Goal: Find specific page/section: Find specific page/section

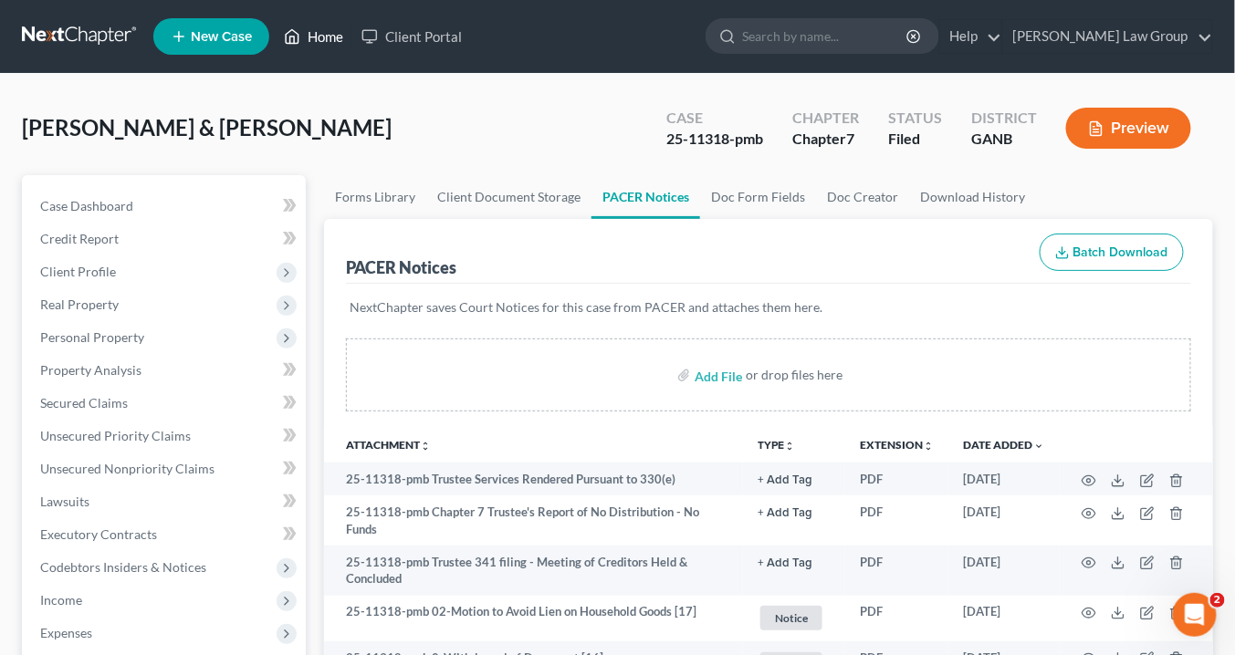
click at [322, 37] on link "Home" at bounding box center [314, 36] width 78 height 33
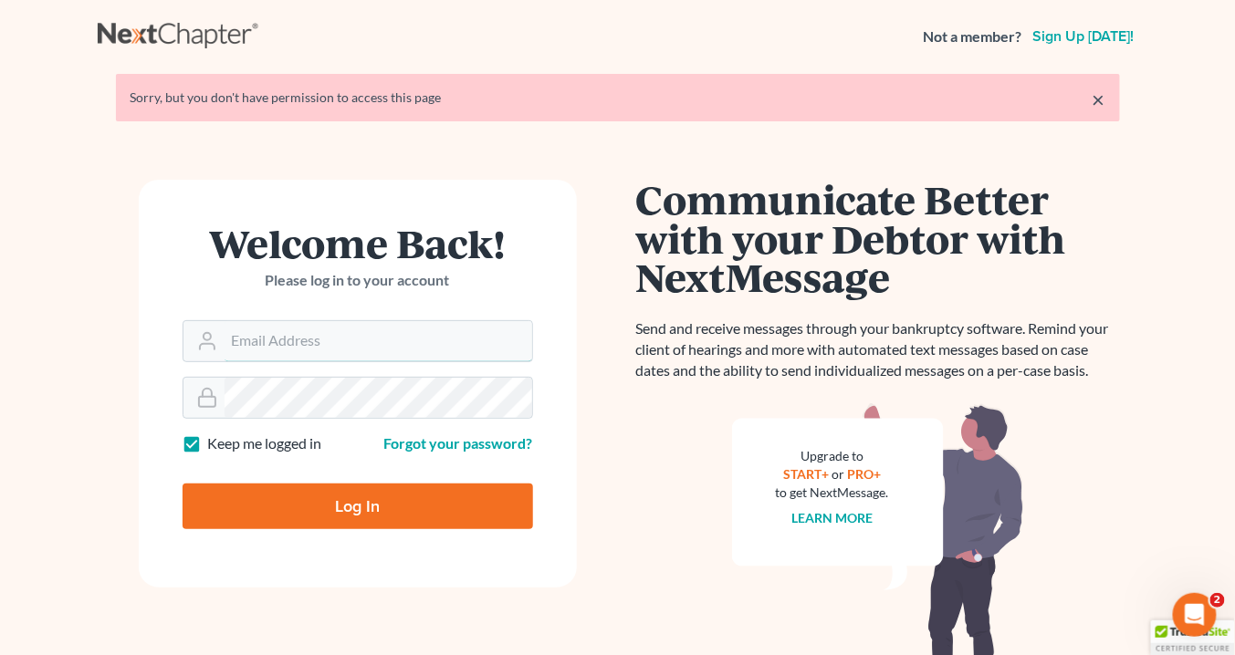
type input "info@saedilawgroup.com"
click at [370, 507] on input "Log In" at bounding box center [357, 507] width 350 height 46
type input "Thinking..."
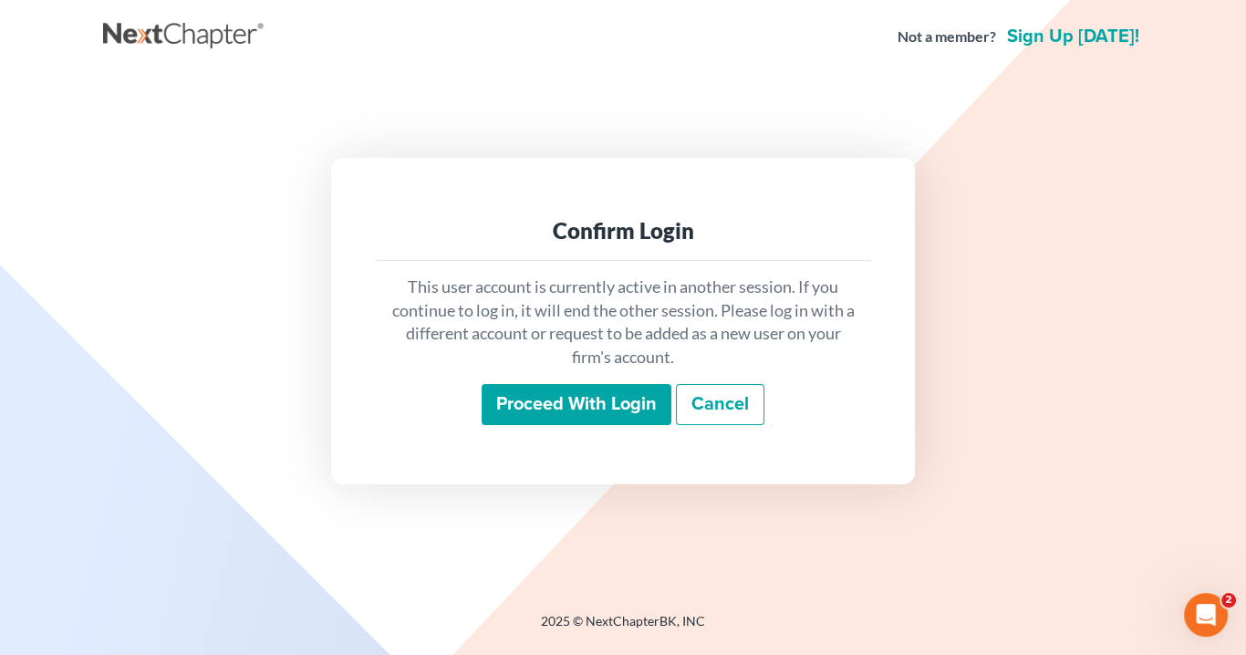
click at [652, 401] on input "Proceed with login" at bounding box center [577, 405] width 190 height 42
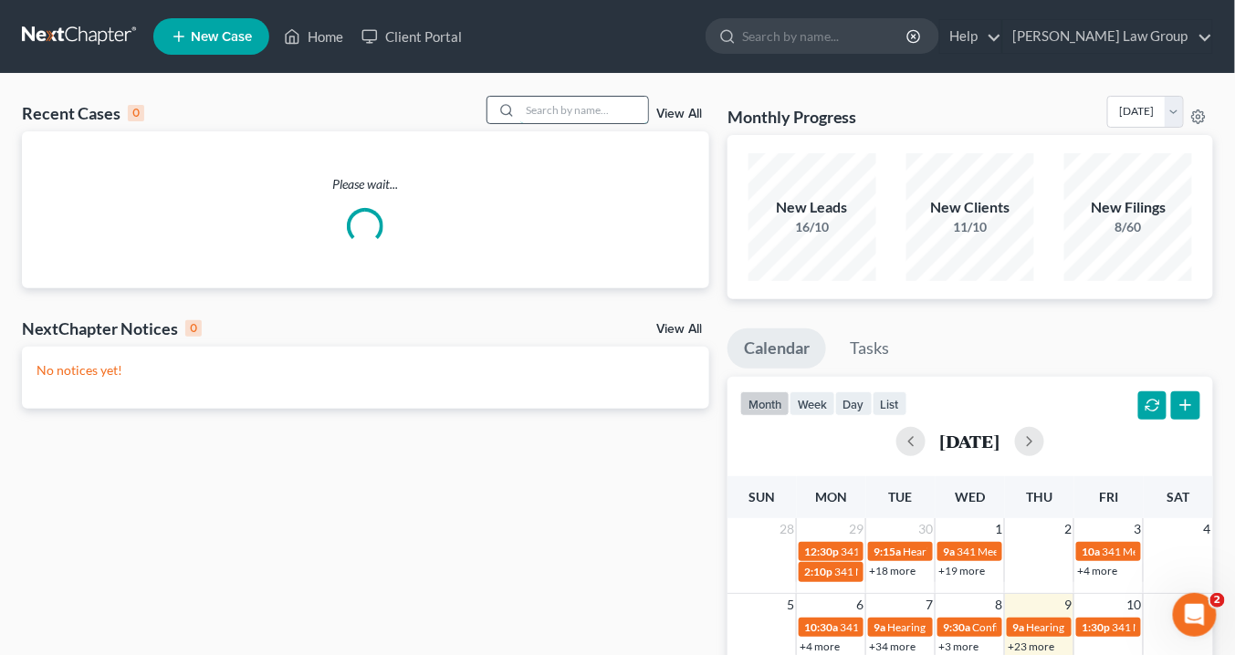
drag, startPoint x: 559, startPoint y: 108, endPoint x: 581, endPoint y: 99, distance: 23.4
click at [562, 105] on input "search" at bounding box center [584, 110] width 128 height 26
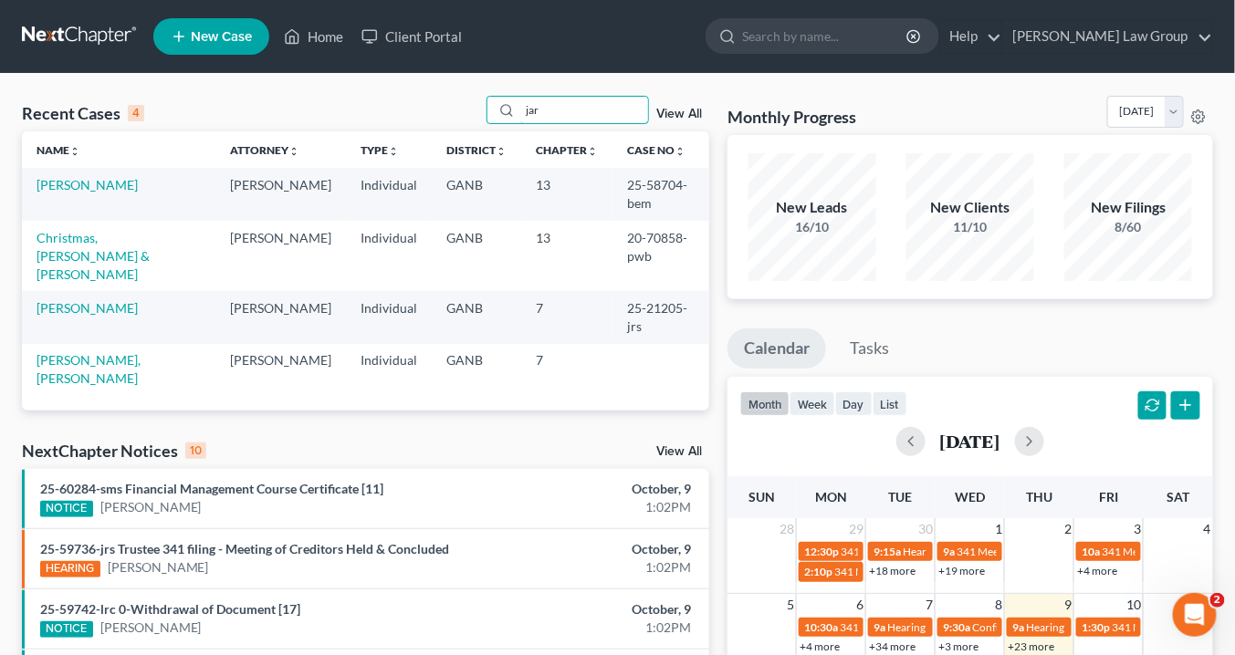
drag, startPoint x: 562, startPoint y: 109, endPoint x: 461, endPoint y: 114, distance: 101.4
click at [461, 114] on div "Recent Cases 4 jar View All" at bounding box center [365, 114] width 687 height 36
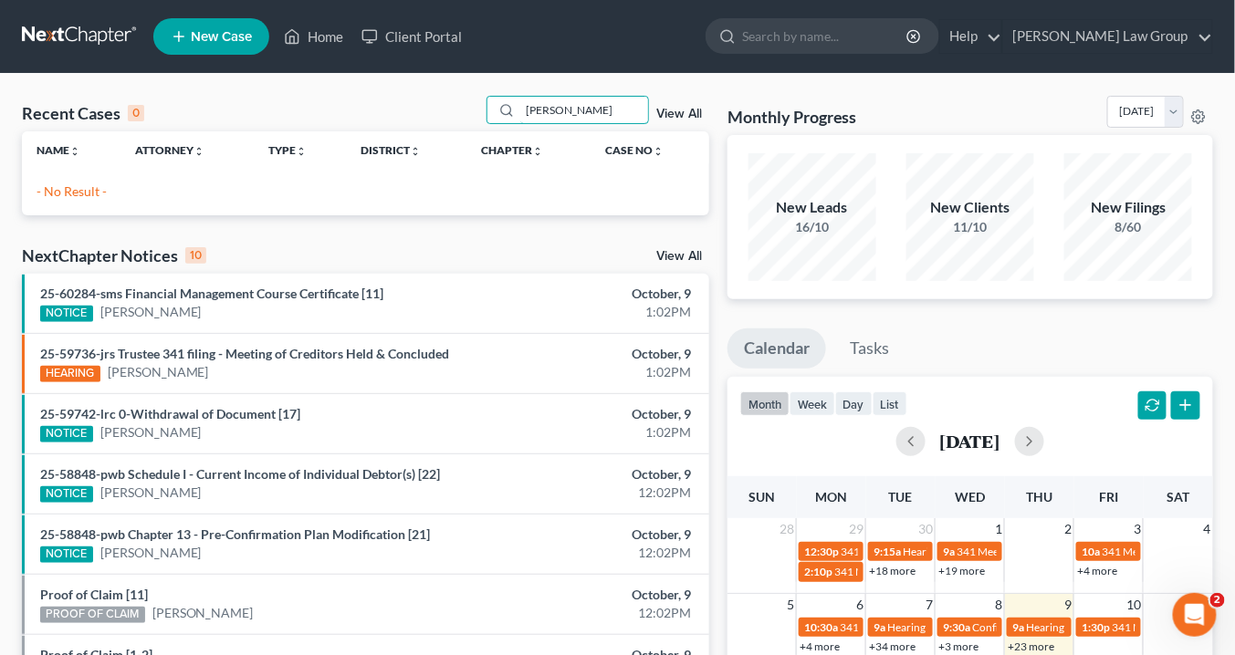
type input "delissa jarmon"
click at [682, 114] on link "View All" at bounding box center [679, 114] width 46 height 13
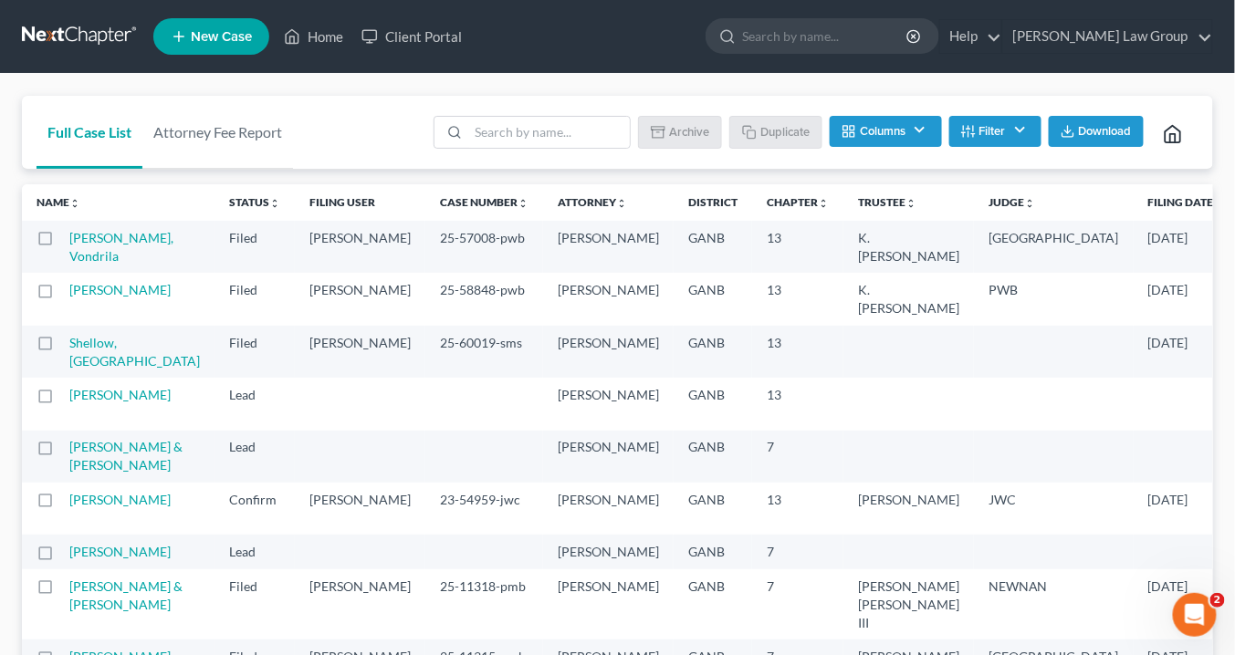
click at [919, 128] on button "Columns" at bounding box center [884, 131] width 111 height 31
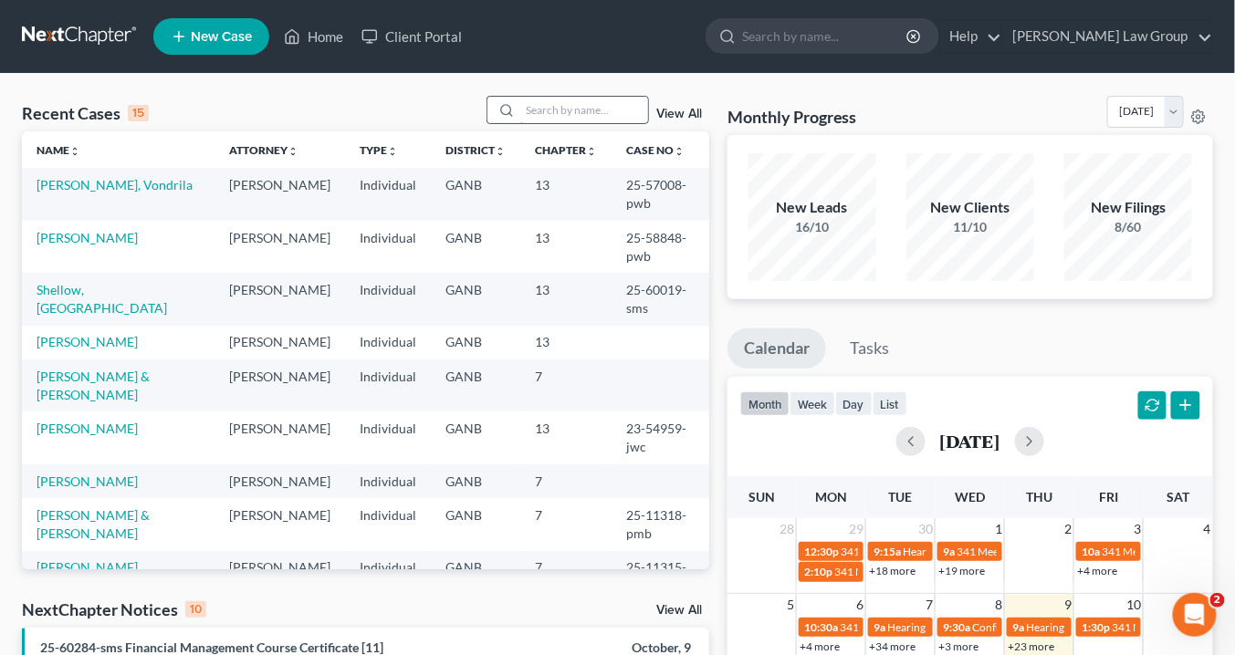
drag, startPoint x: 553, startPoint y: 107, endPoint x: 569, endPoint y: 107, distance: 16.4
click at [553, 107] on input "search" at bounding box center [584, 110] width 128 height 26
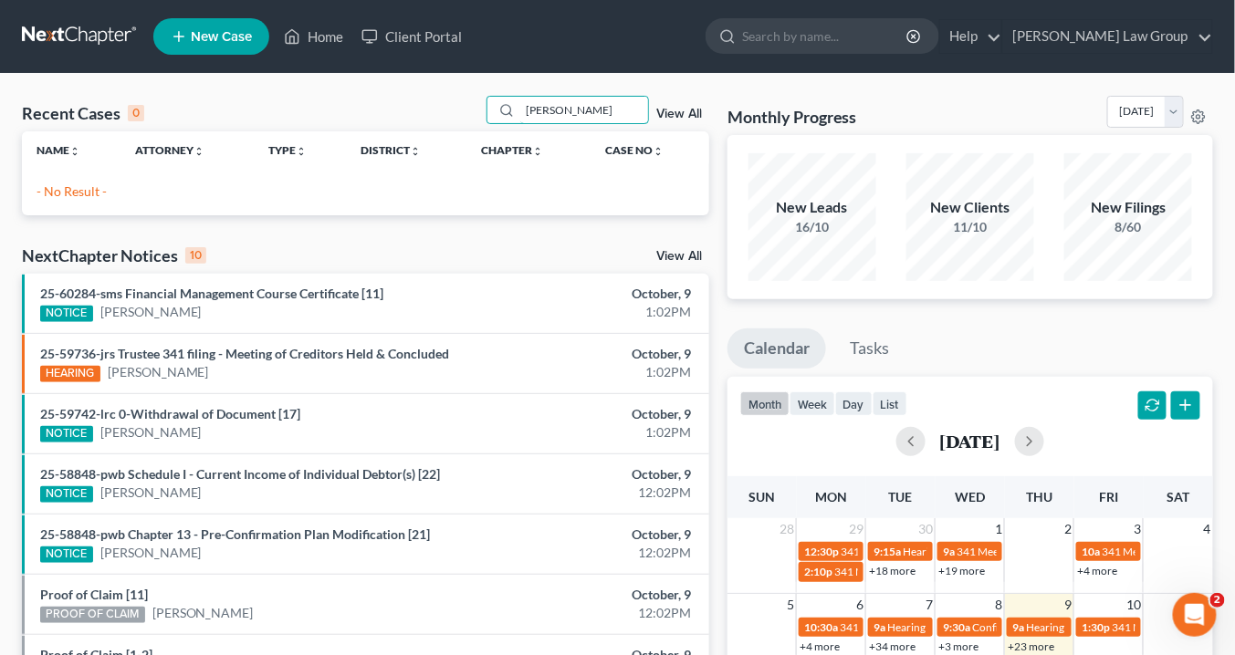
type input "Jarmon"
click at [692, 109] on link "View All" at bounding box center [679, 114] width 46 height 13
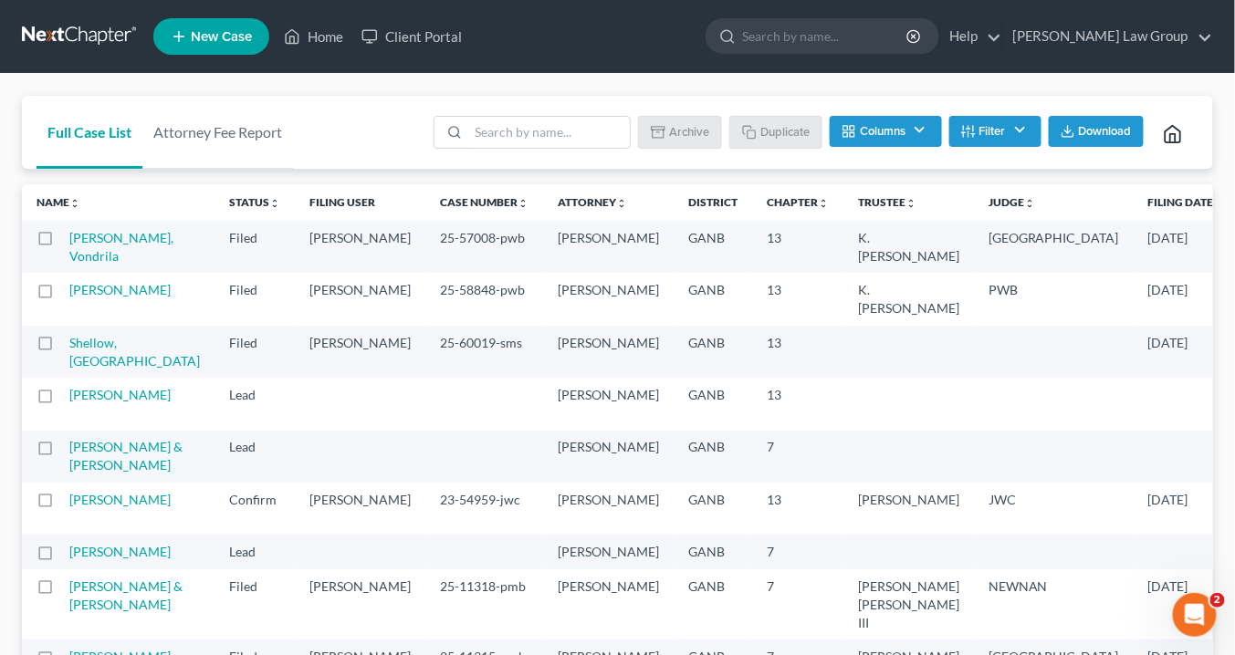
click at [990, 135] on button "Filter" at bounding box center [995, 131] width 92 height 31
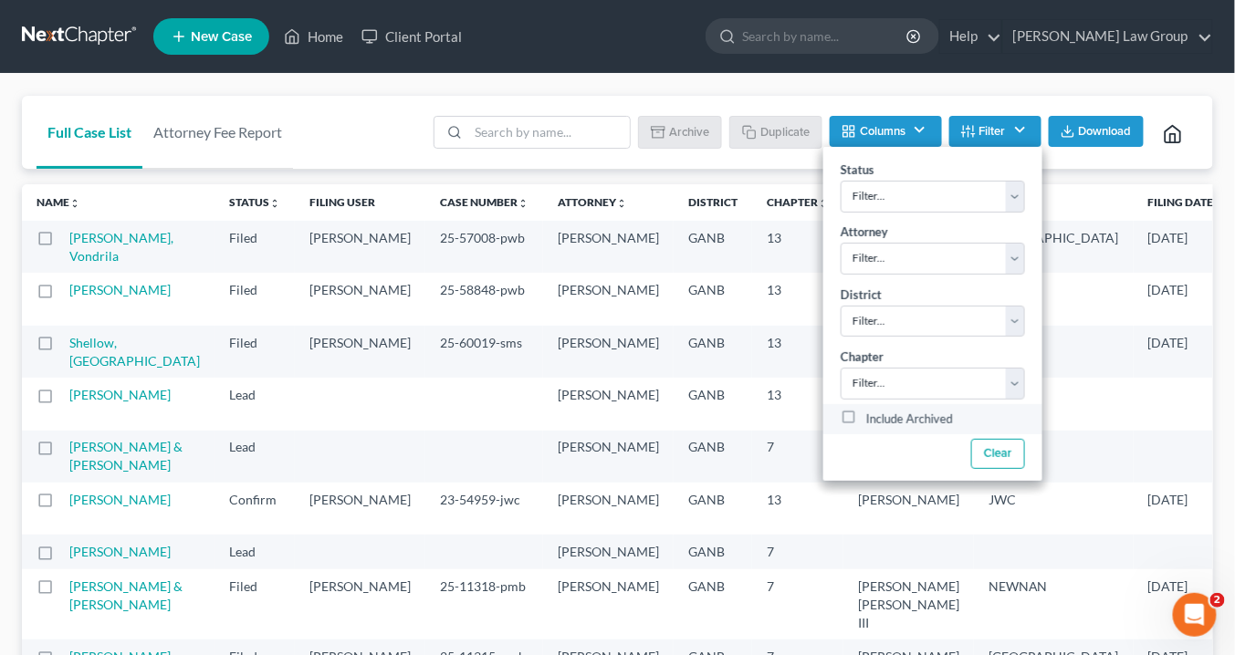
click at [866, 411] on label "Include Archived" at bounding box center [909, 420] width 87 height 22
click at [873, 411] on input "Include Archived" at bounding box center [879, 415] width 12 height 12
checkbox input "true"
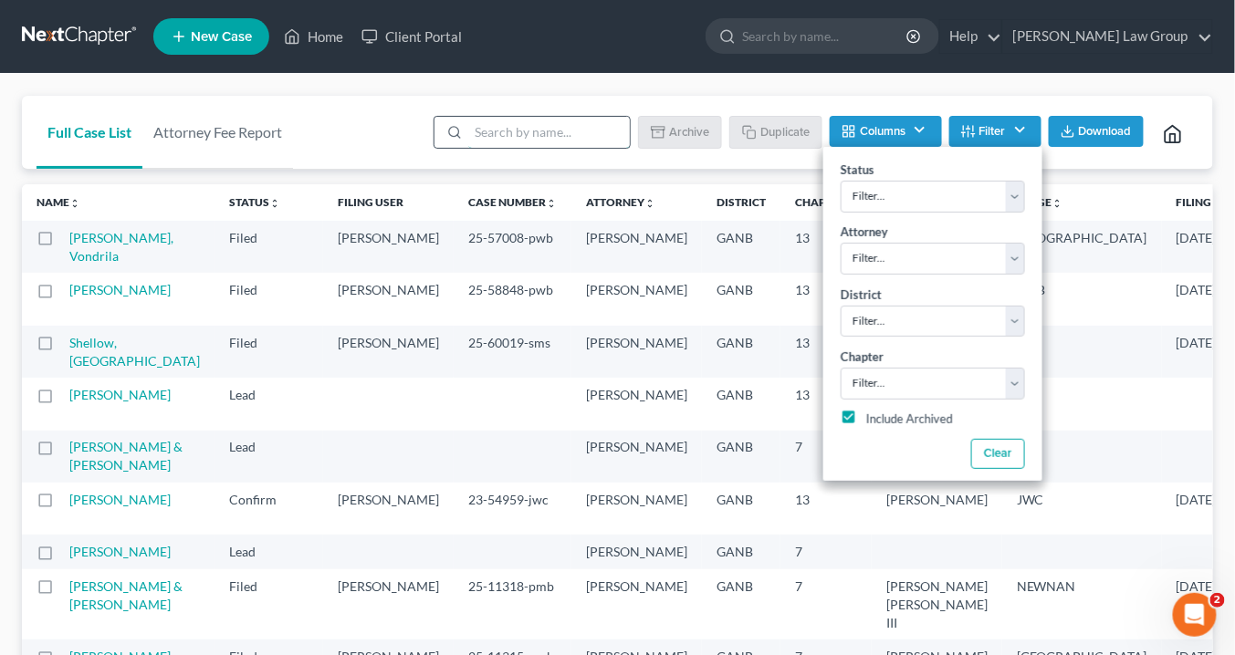
click at [487, 122] on input "search" at bounding box center [548, 132] width 161 height 31
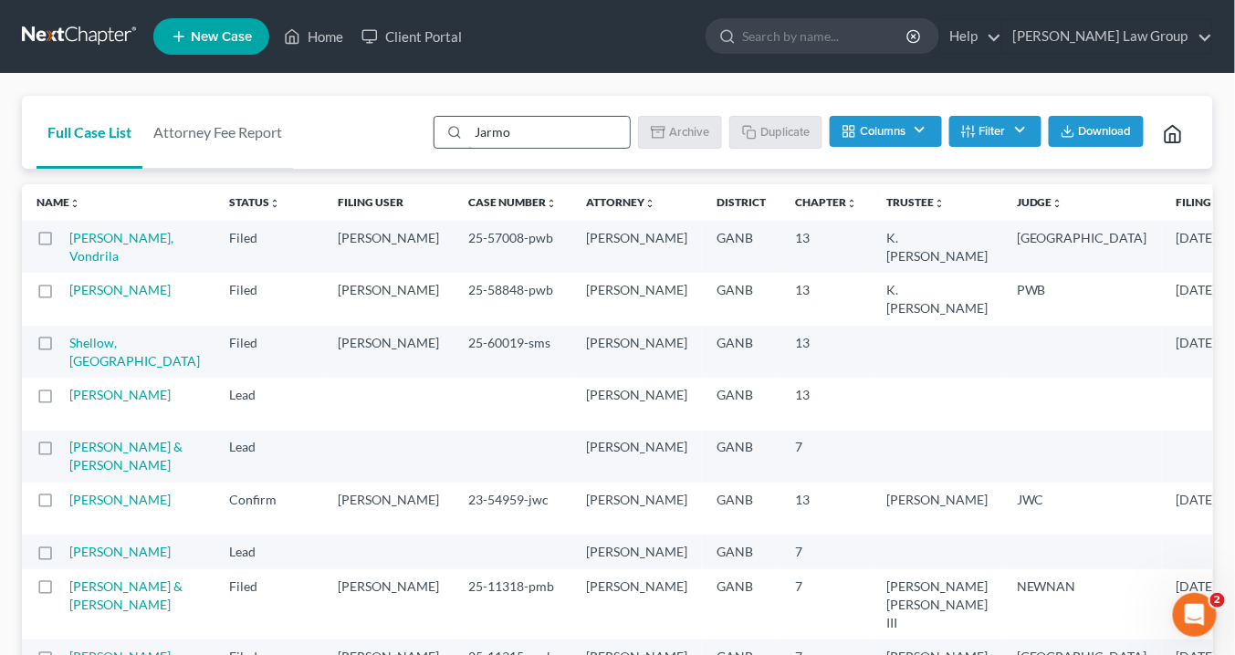
type input "Jarmon"
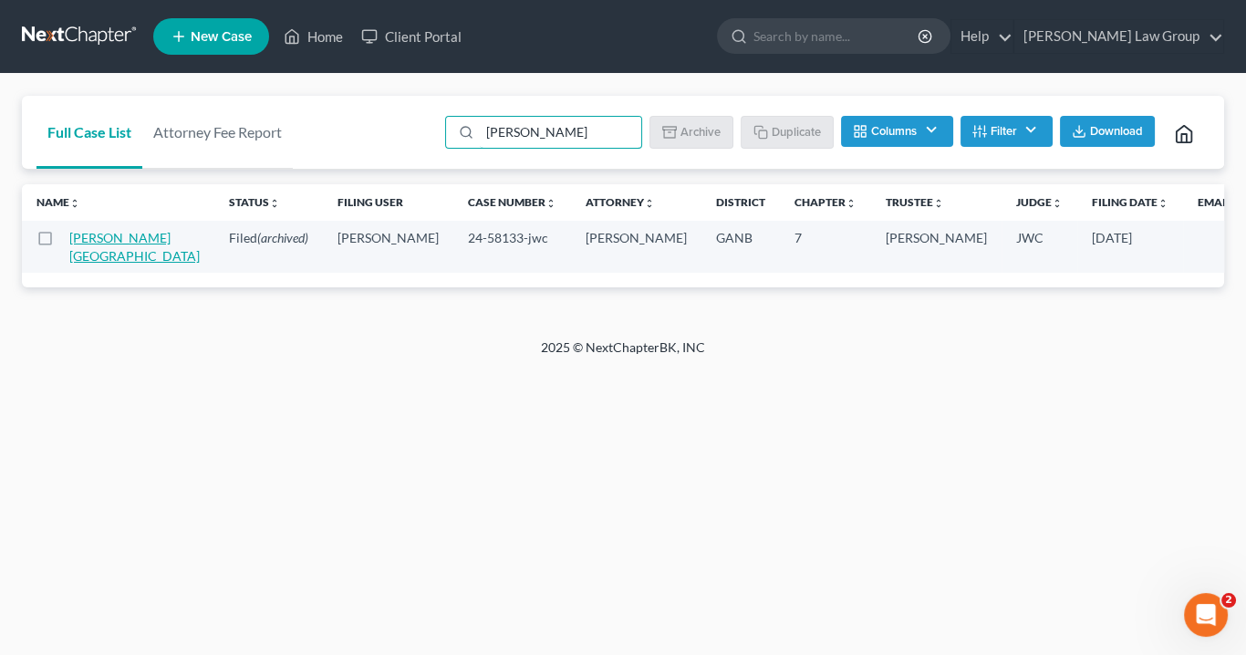
click at [109, 242] on link "Jarmon, Delissa" at bounding box center [134, 247] width 130 height 34
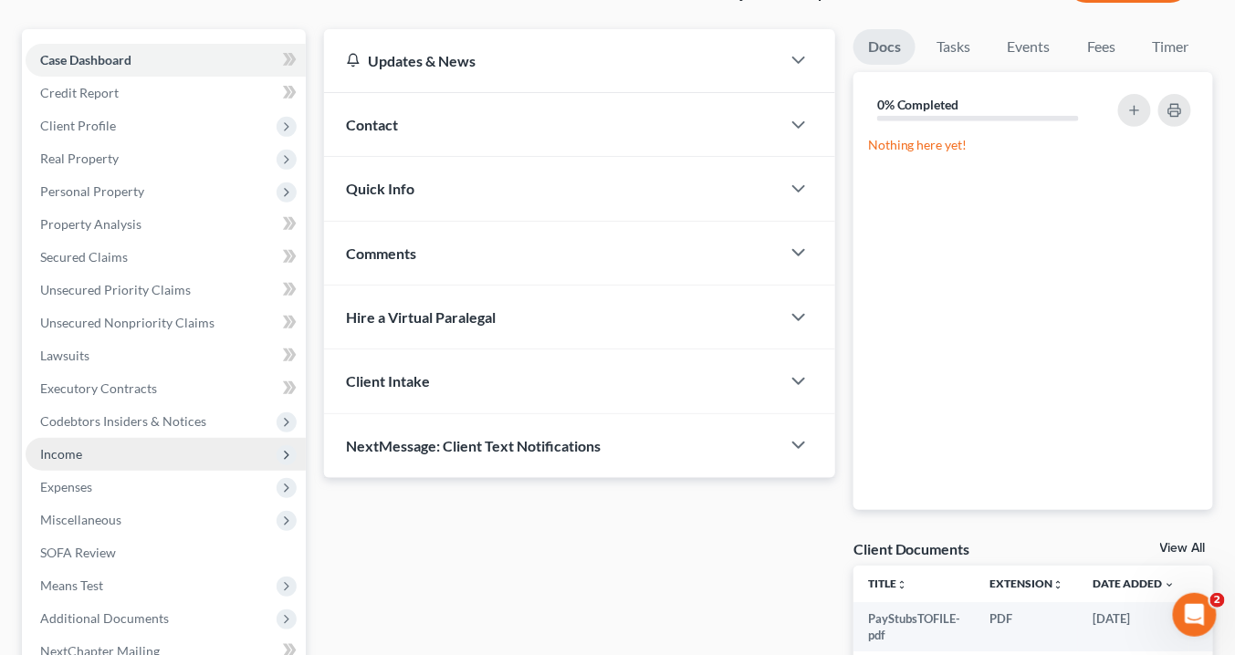
scroll to position [345, 0]
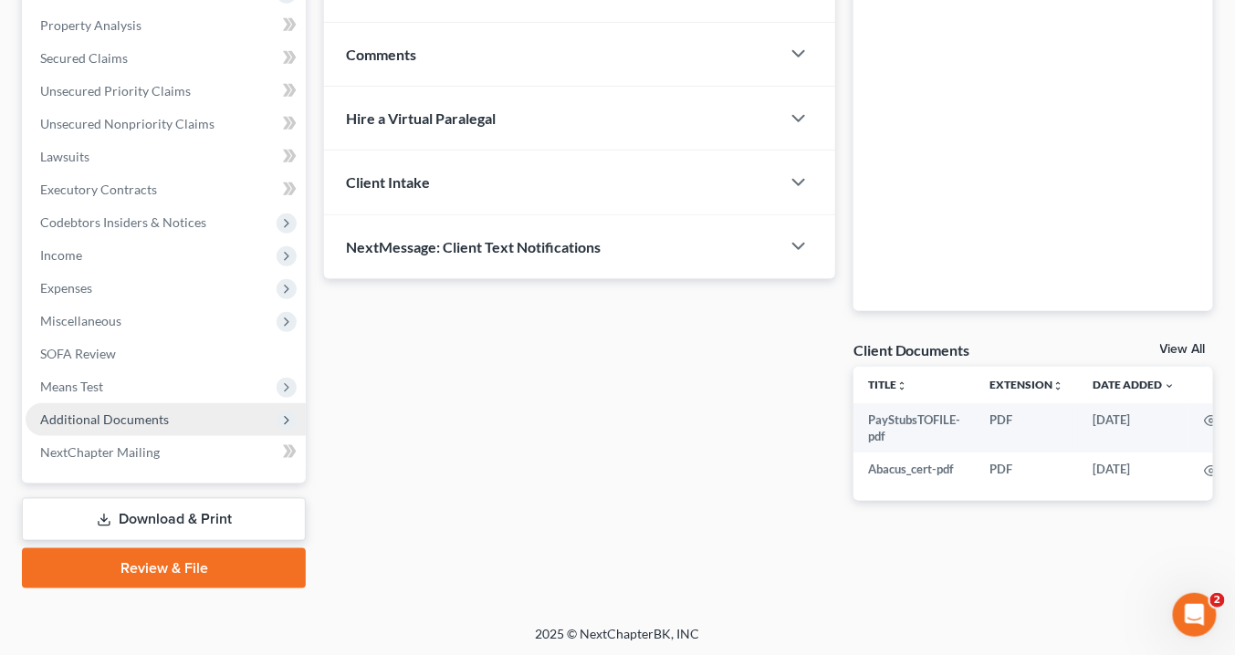
click at [153, 418] on span "Additional Documents" at bounding box center [104, 420] width 129 height 16
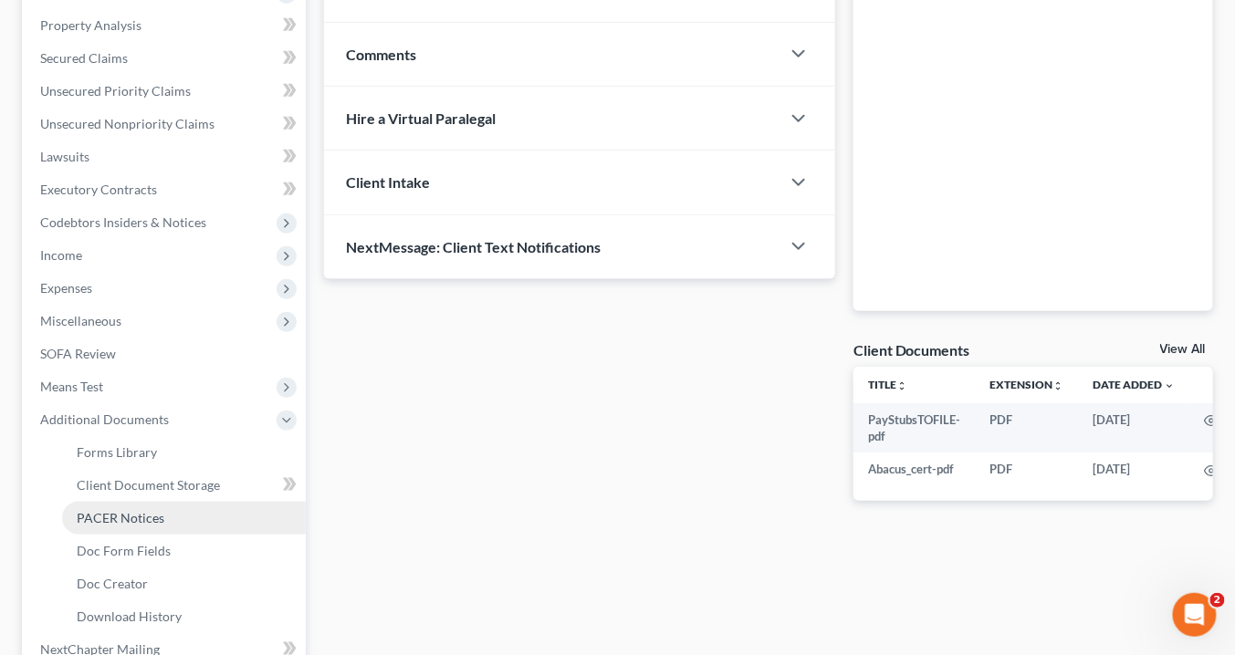
click at [159, 513] on span "PACER Notices" at bounding box center [121, 518] width 88 height 16
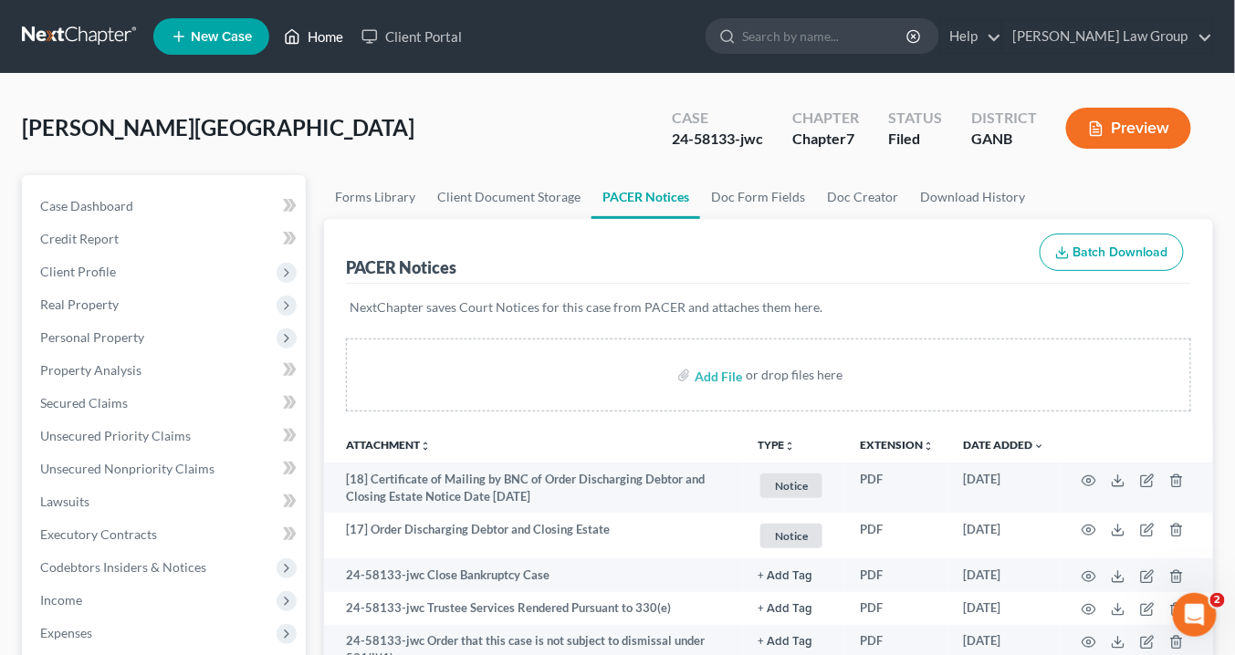
click at [330, 38] on link "Home" at bounding box center [314, 36] width 78 height 33
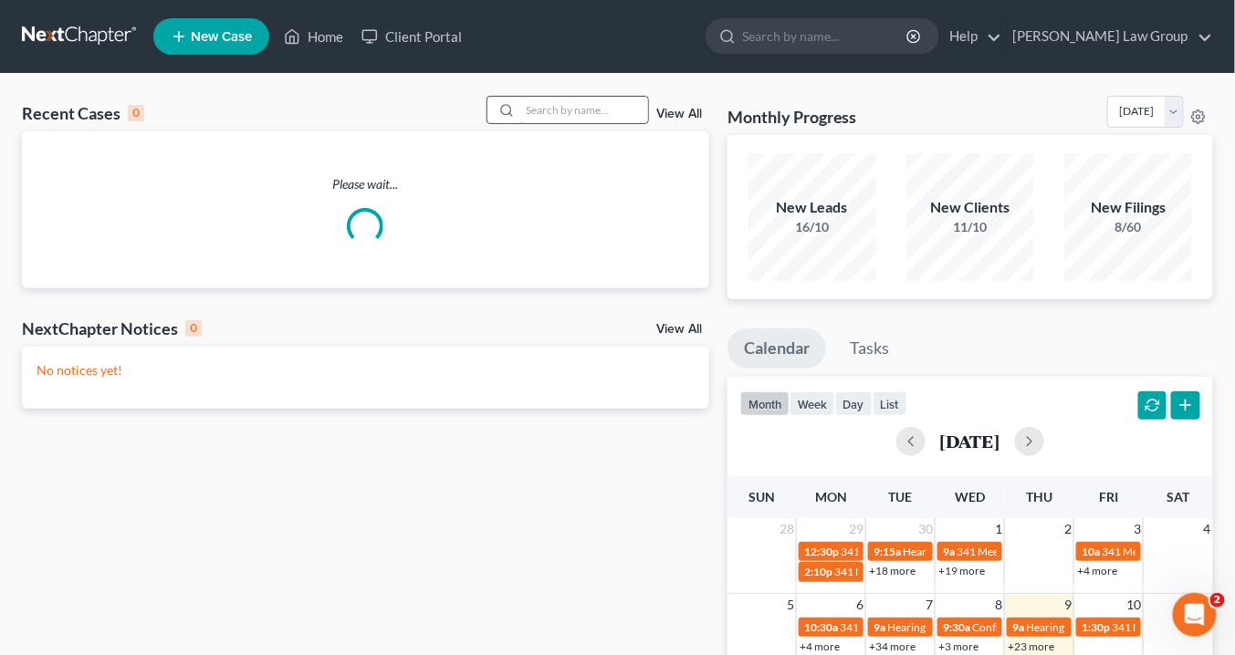
click at [568, 105] on input "search" at bounding box center [584, 110] width 128 height 26
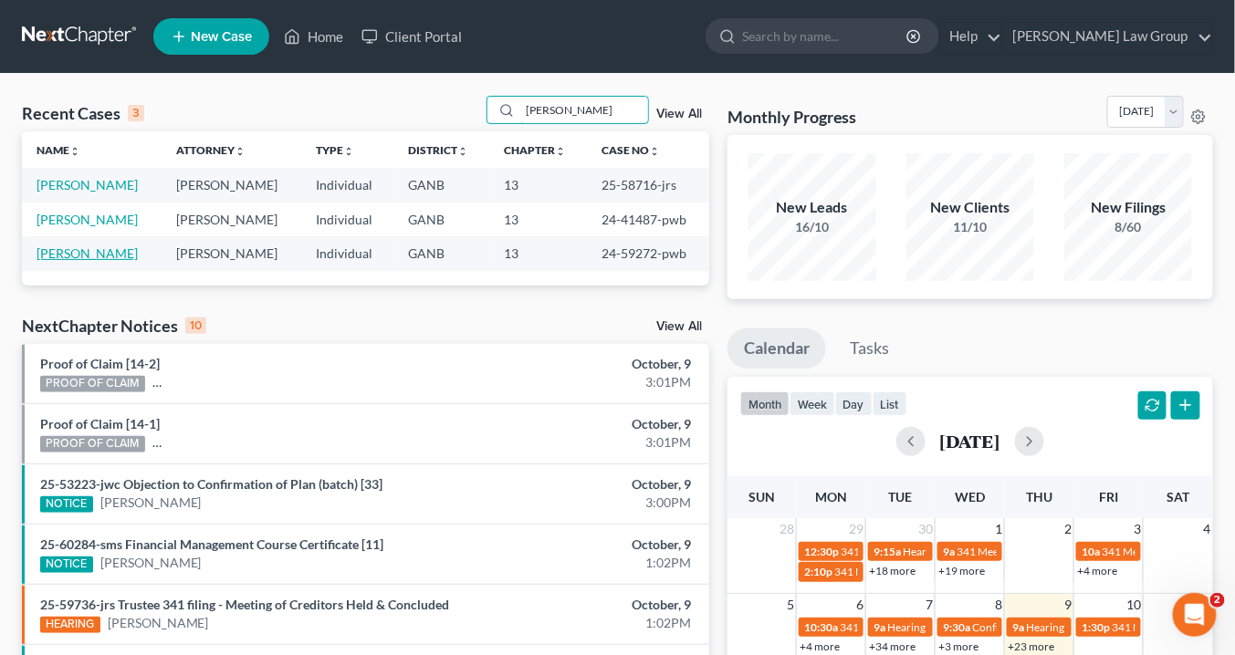
type input "simpson"
click at [103, 250] on link "Simpson, Felecia" at bounding box center [86, 253] width 101 height 16
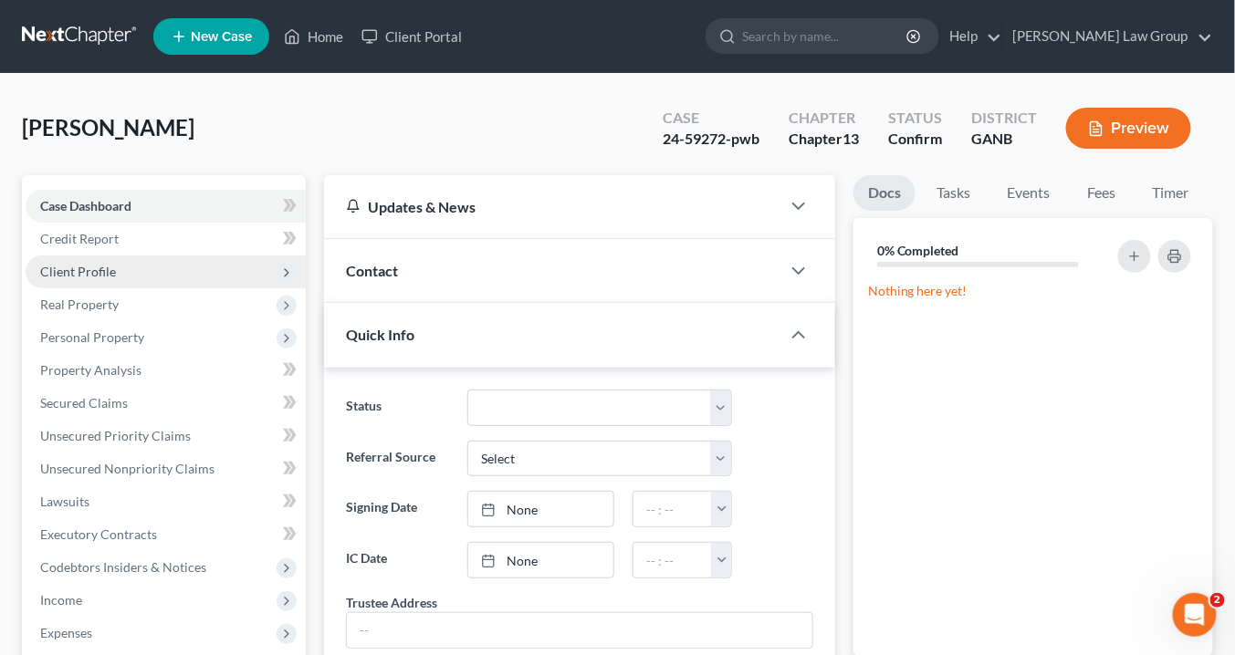
click at [119, 275] on span "Client Profile" at bounding box center [166, 271] width 280 height 33
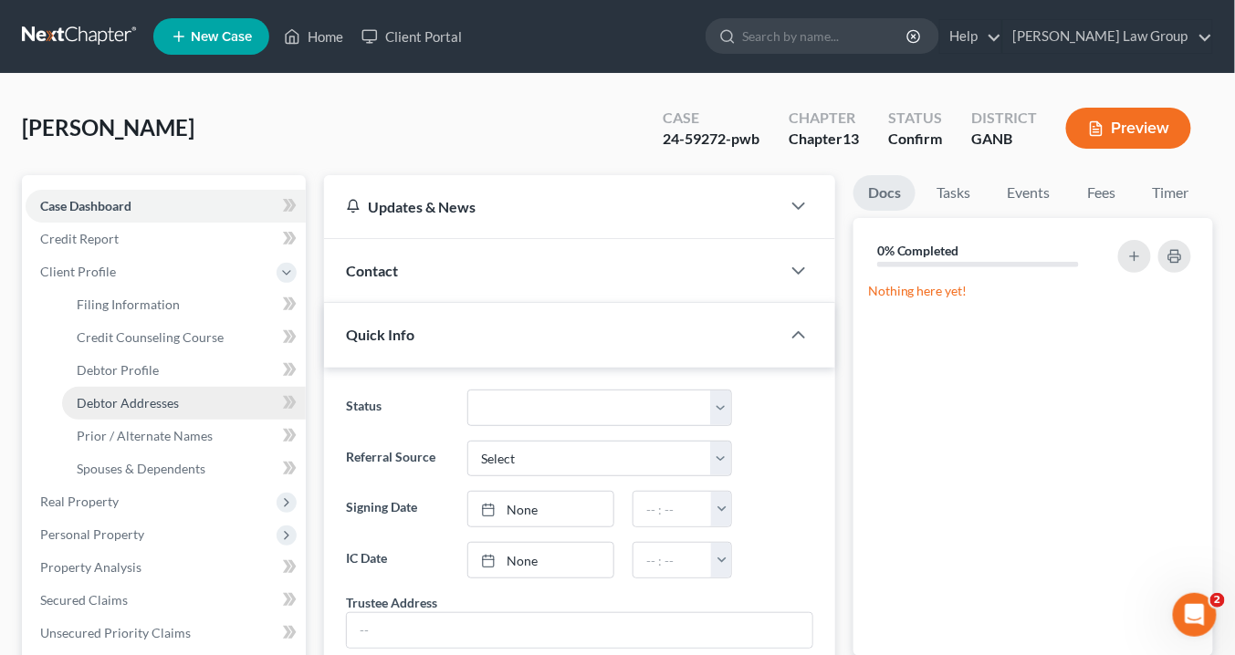
click at [151, 396] on span "Debtor Addresses" at bounding box center [128, 403] width 102 height 16
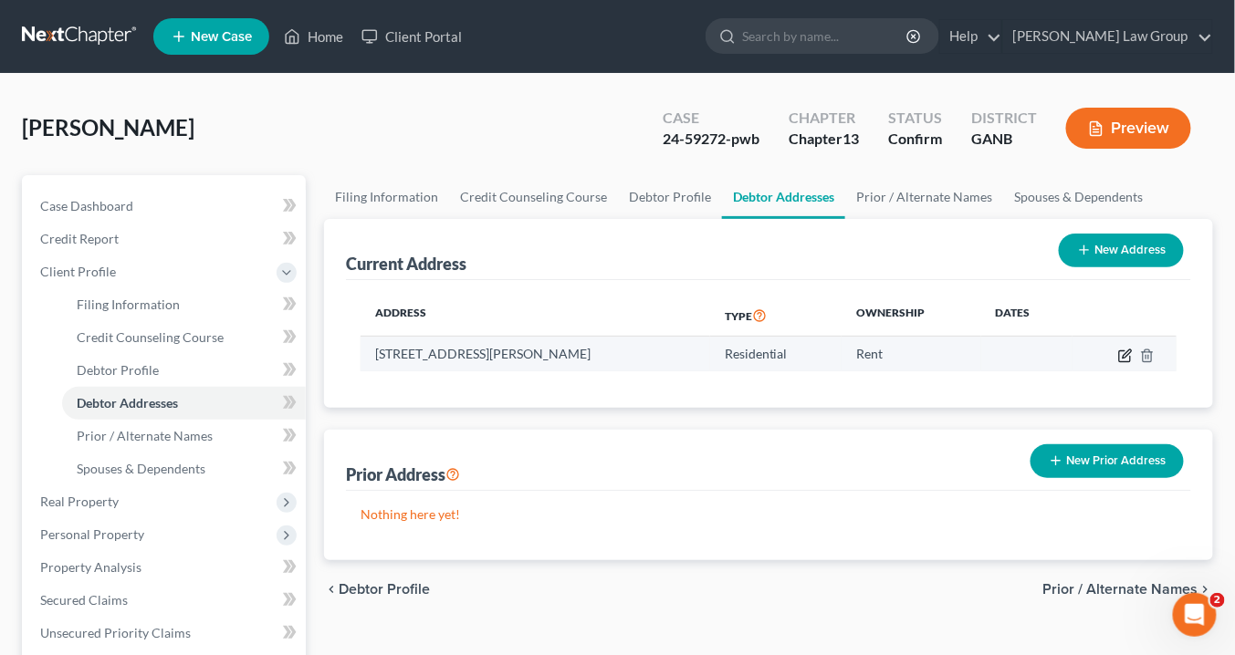
click at [1120, 352] on icon "button" at bounding box center [1124, 355] width 11 height 11
select select "10"
select select "0"
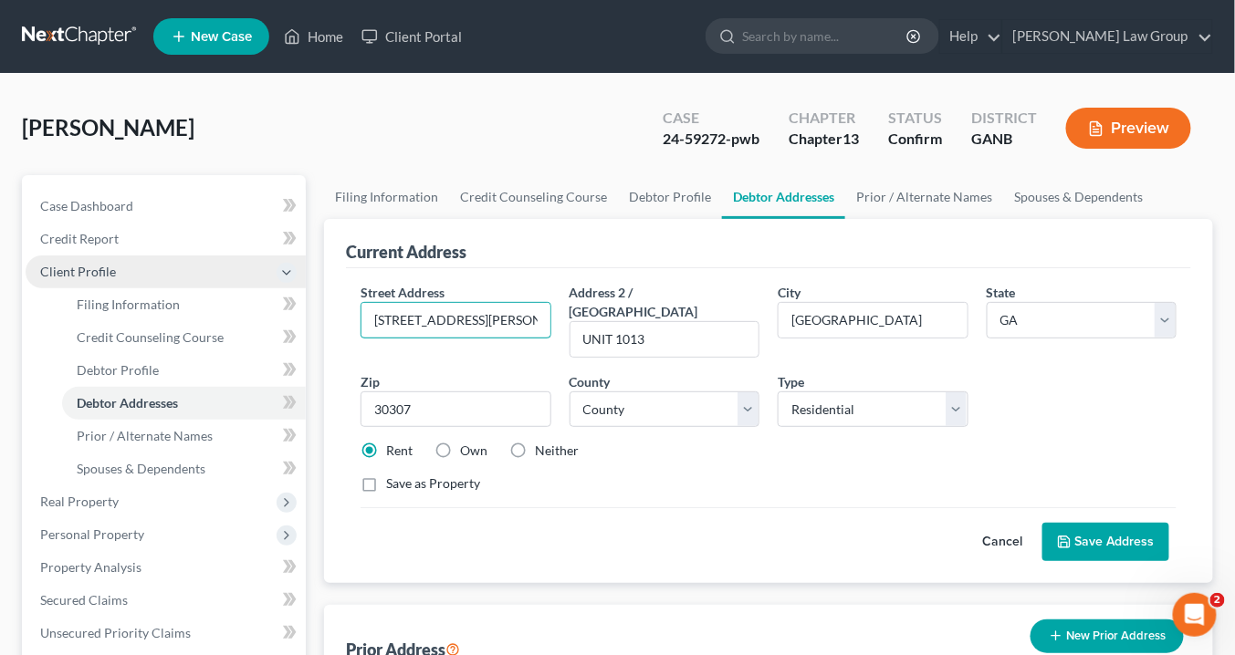
drag, startPoint x: 527, startPoint y: 315, endPoint x: 232, endPoint y: 279, distance: 297.8
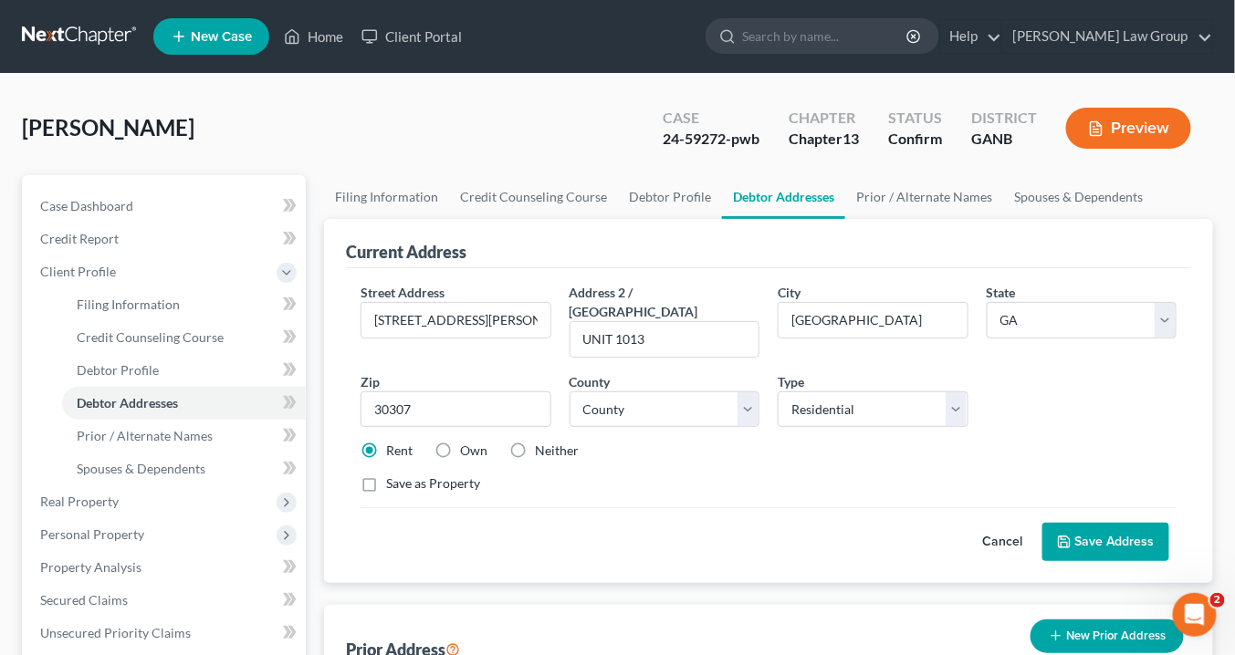
click at [464, 153] on div "Simpson, Felecia Upgraded Case 24-59272-pwb Chapter Chapter 13 Status Confirm D…" at bounding box center [617, 135] width 1191 height 79
click at [329, 33] on link "Home" at bounding box center [314, 36] width 78 height 33
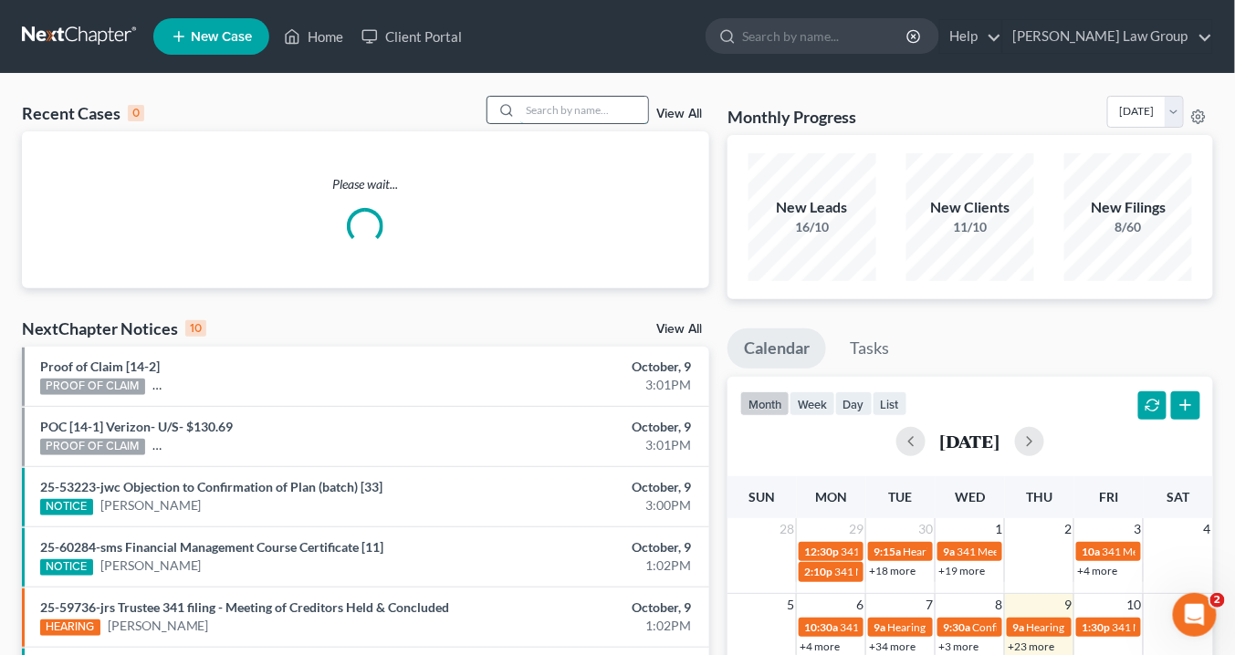
click at [555, 104] on input "search" at bounding box center [584, 110] width 128 height 26
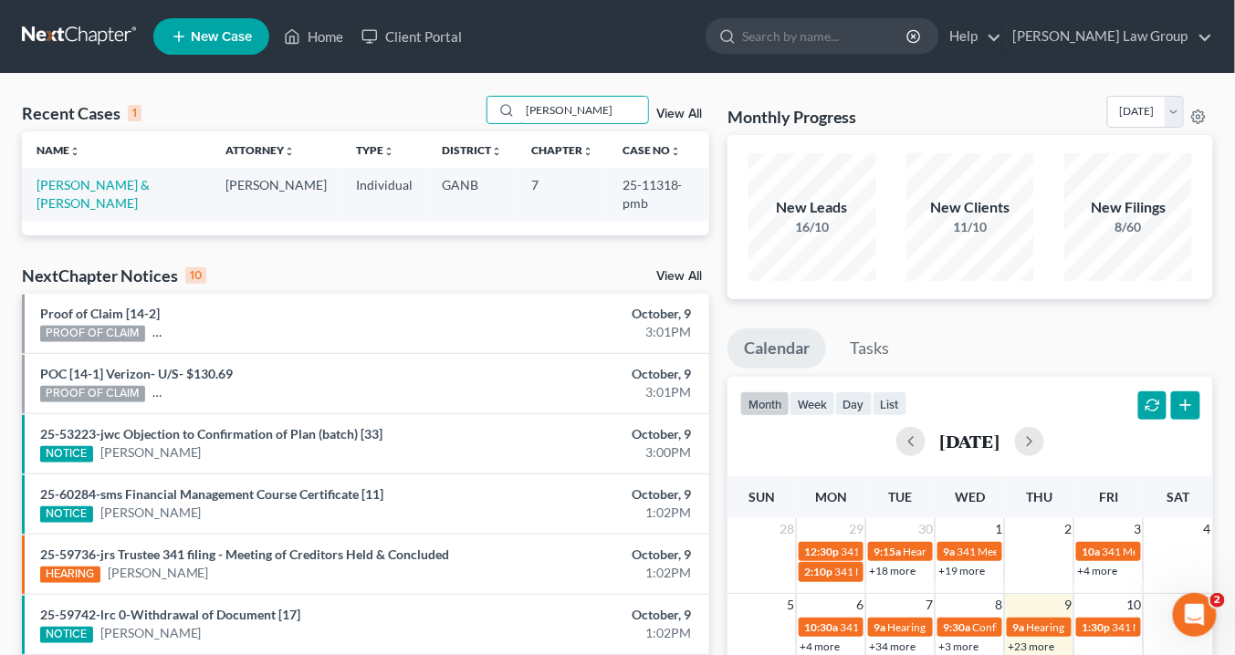
type input "bonnie"
click at [150, 181] on link "[PERSON_NAME] & [PERSON_NAME]" at bounding box center [92, 194] width 113 height 34
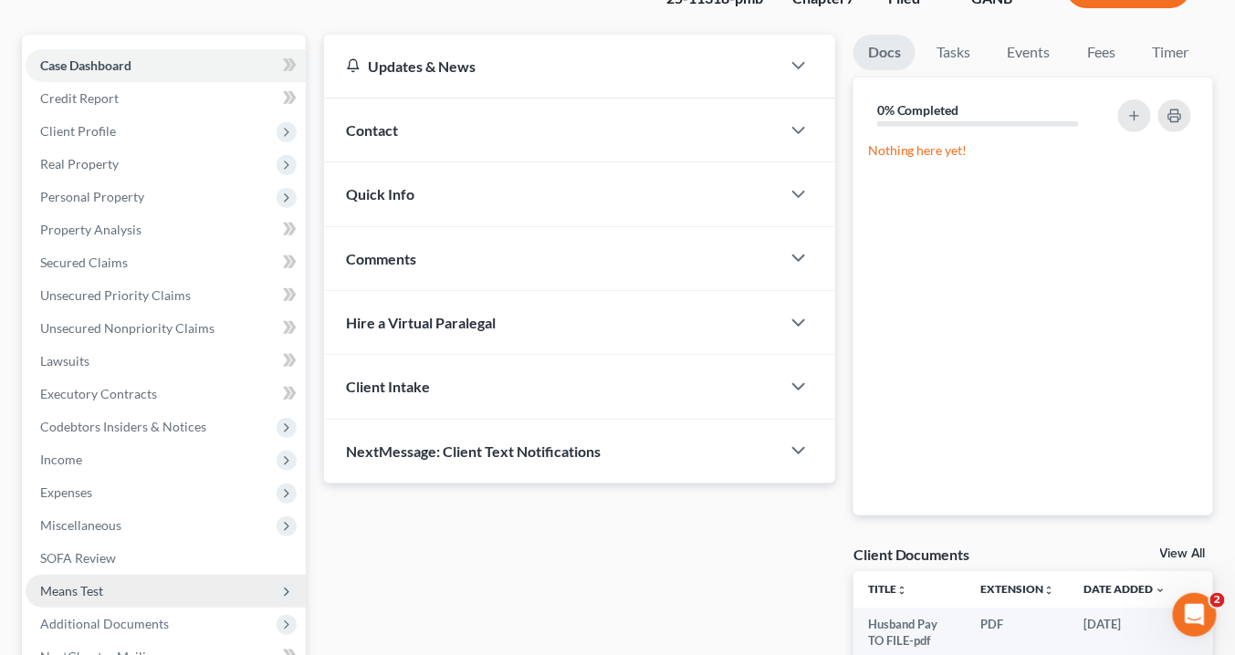
scroll to position [292, 0]
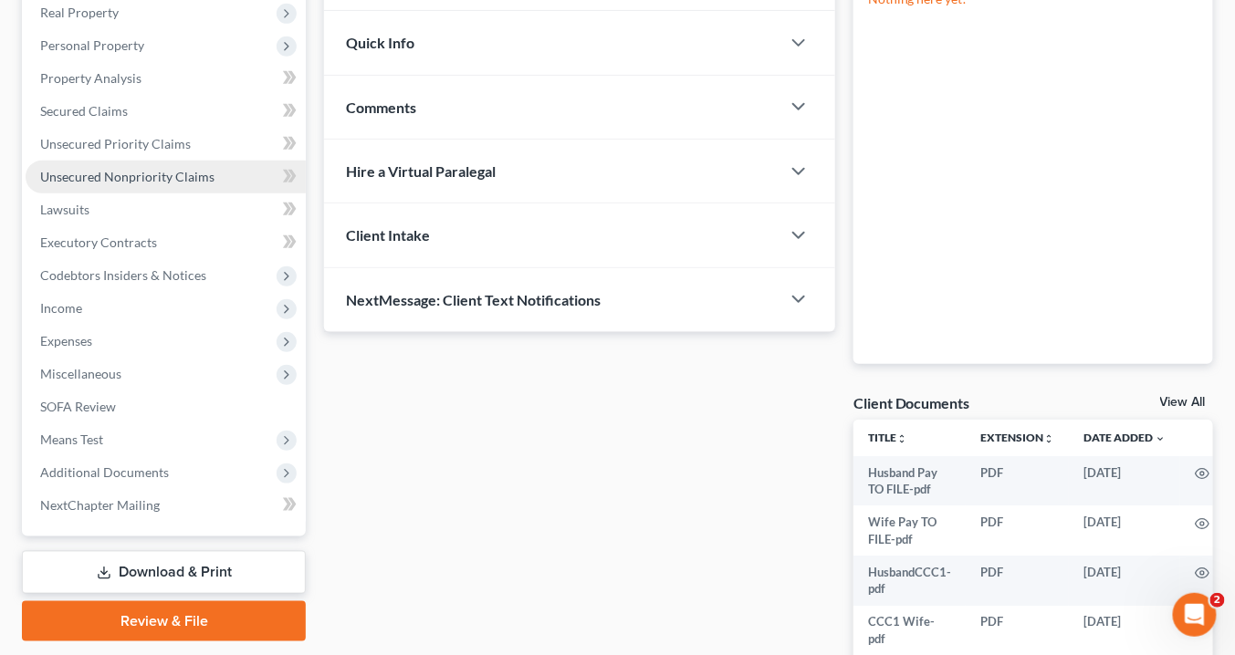
click at [89, 179] on span "Unsecured Nonpriority Claims" at bounding box center [127, 177] width 174 height 16
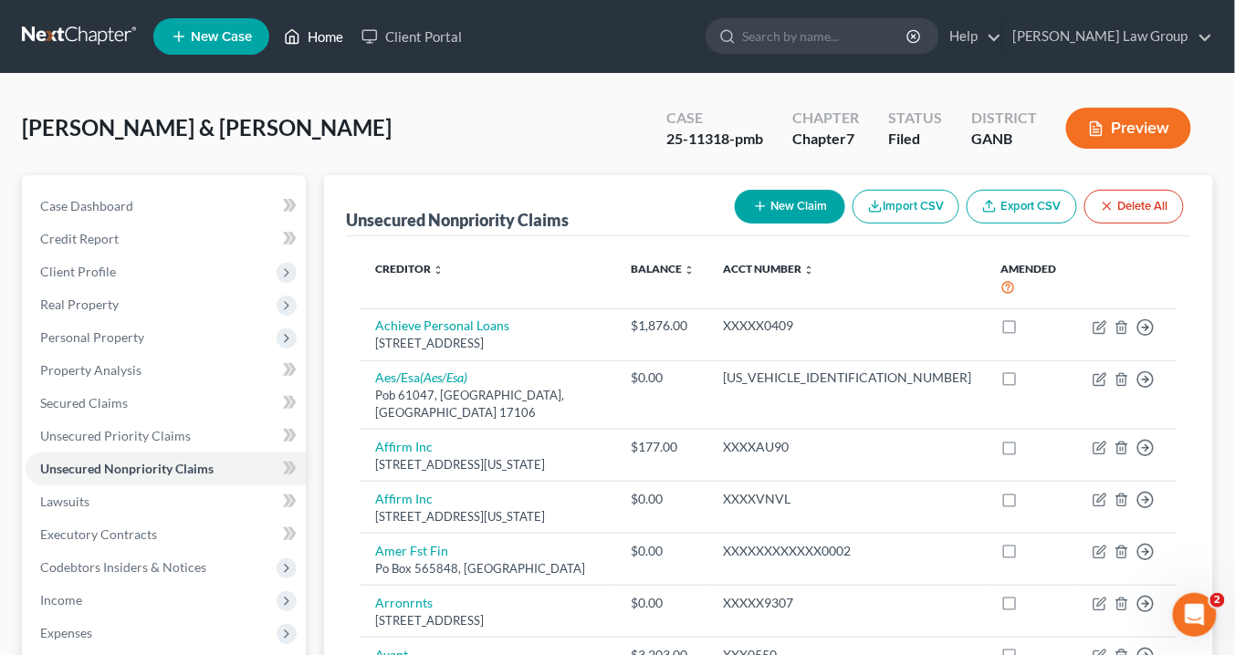
click at [333, 35] on link "Home" at bounding box center [314, 36] width 78 height 33
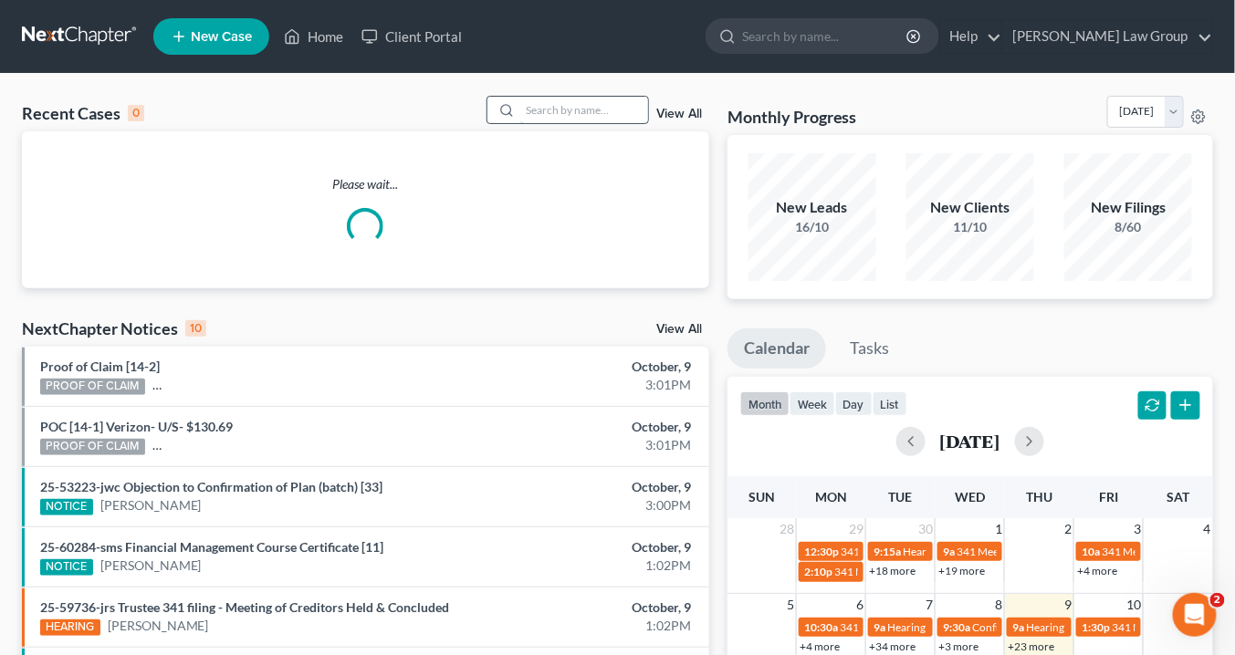
click at [561, 110] on input "search" at bounding box center [584, 110] width 128 height 26
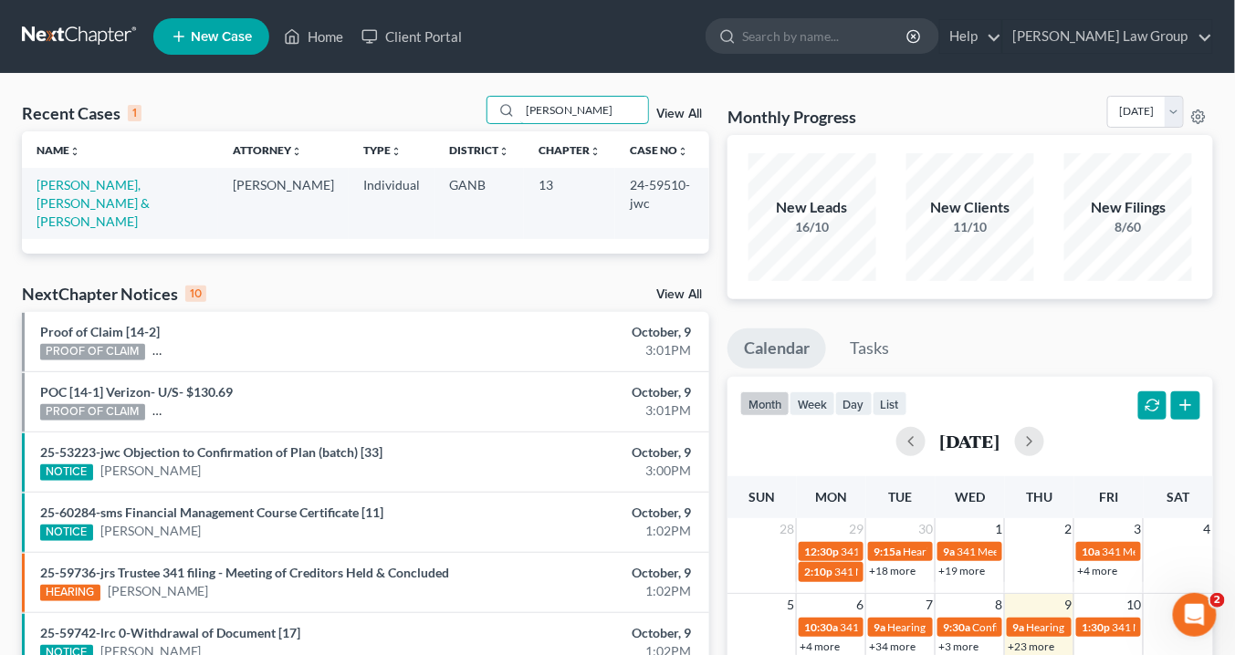
type input "dotson"
click at [145, 193] on td "Dotson, Garreisha & Louis" at bounding box center [120, 203] width 196 height 70
click at [140, 187] on link "Dotson, Garreisha & Louis" at bounding box center [92, 203] width 113 height 52
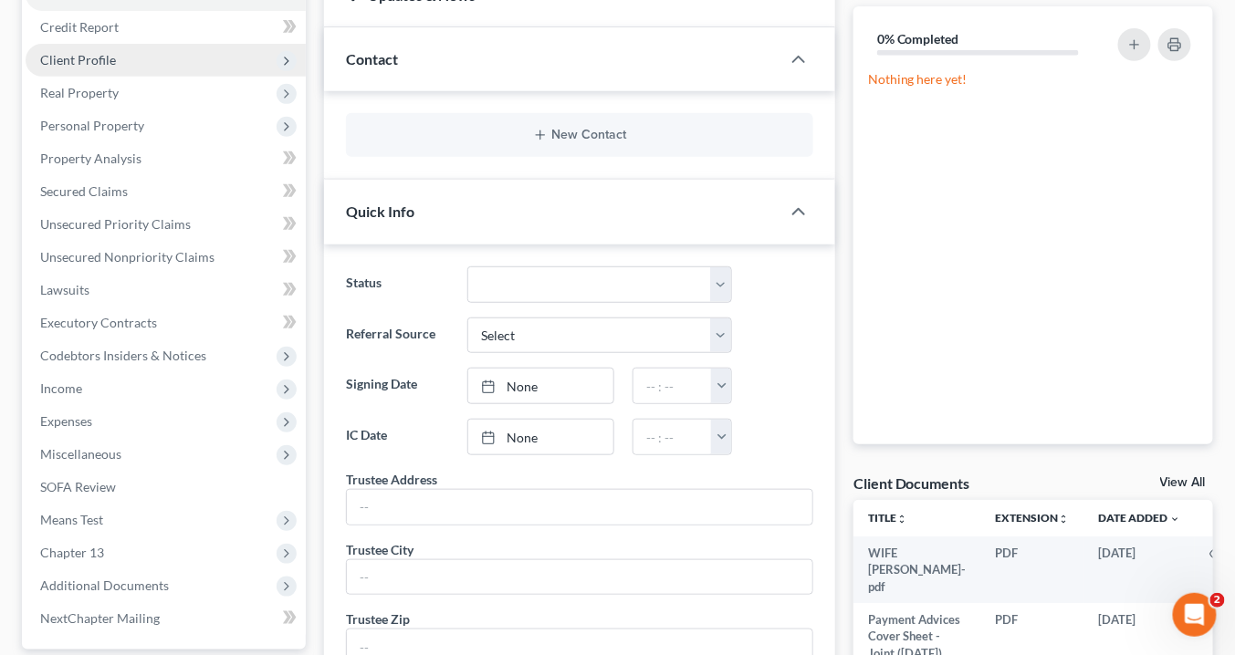
scroll to position [146, 0]
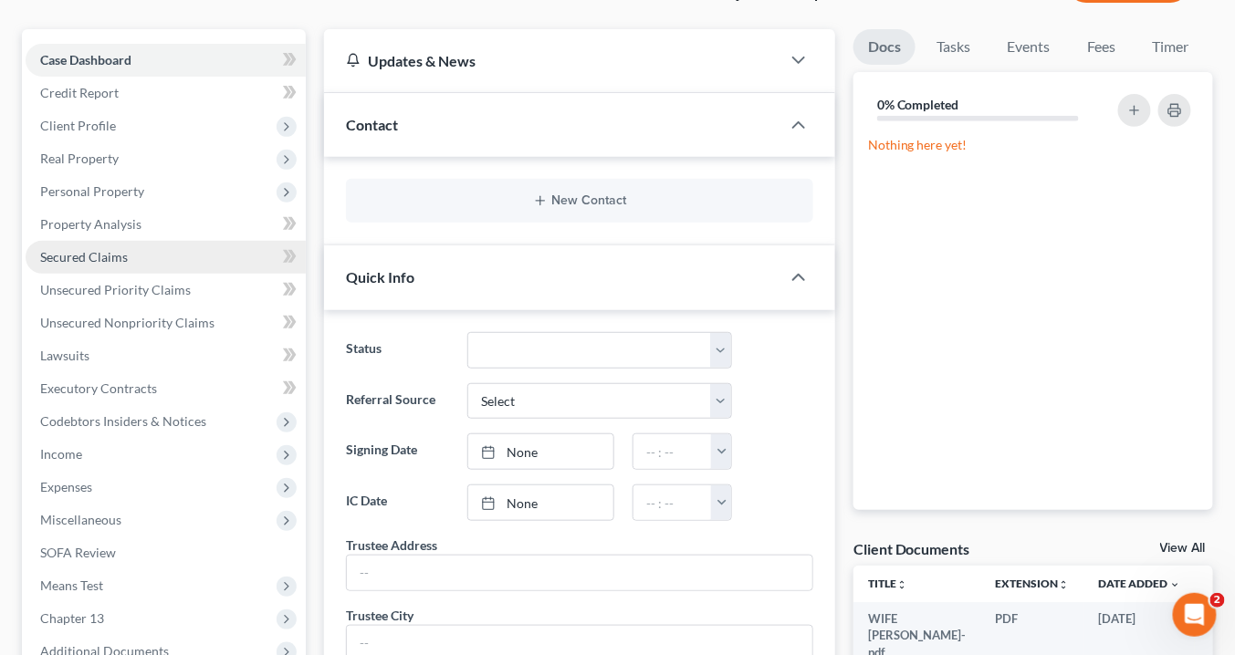
click at [108, 256] on span "Secured Claims" at bounding box center [84, 257] width 88 height 16
